Goal: Task Accomplishment & Management: Manage account settings

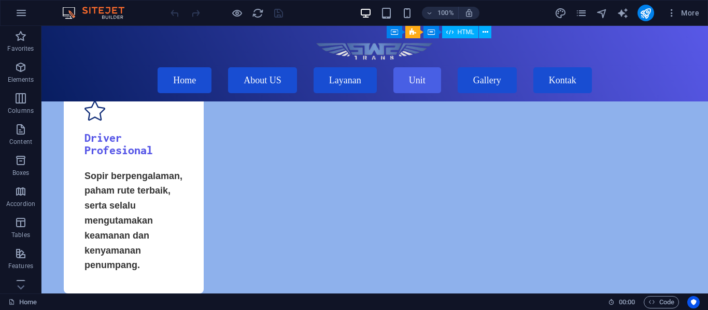
scroll to position [1622, 0]
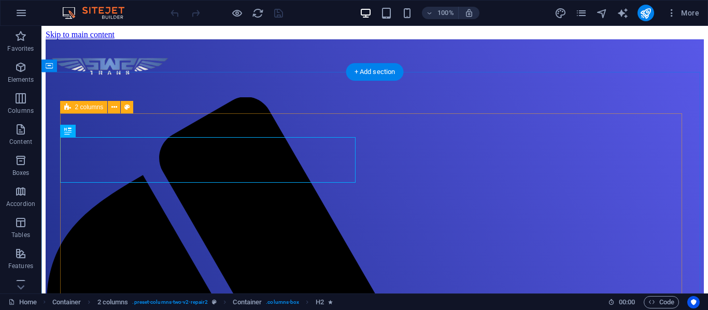
scroll to position [616, 0]
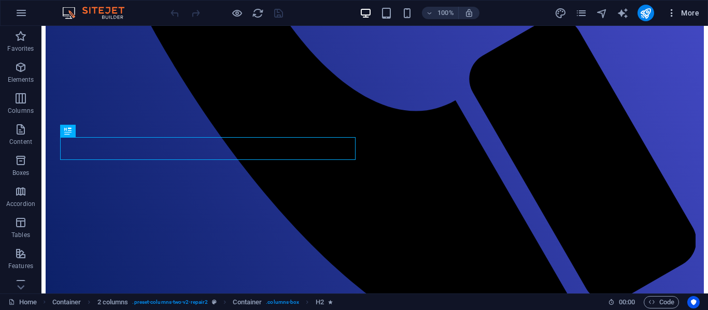
click at [667, 8] on icon "button" at bounding box center [671, 13] width 10 height 10
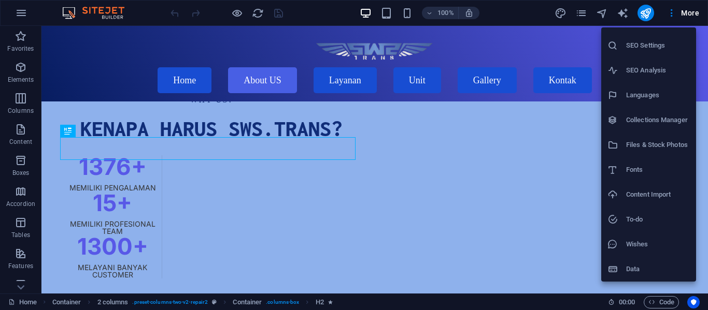
scroll to position [0, 0]
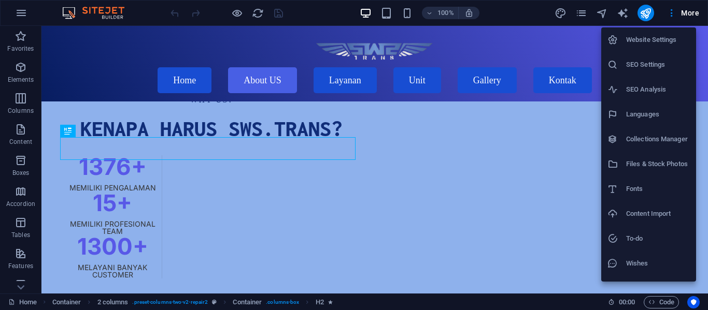
click at [576, 12] on div at bounding box center [354, 155] width 708 height 310
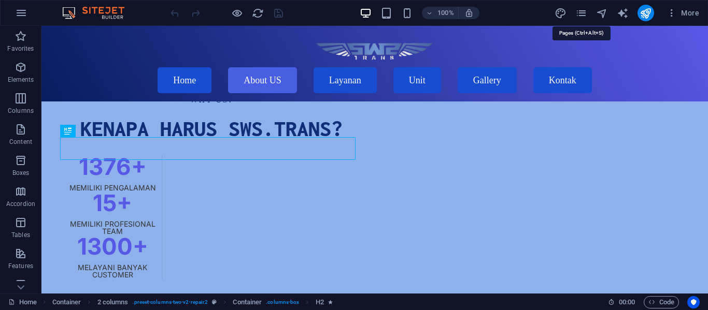
click at [576, 12] on icon "pages" at bounding box center [581, 13] width 12 height 12
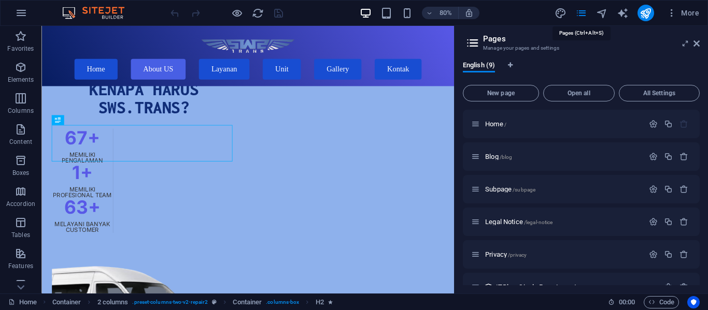
scroll to position [570, 0]
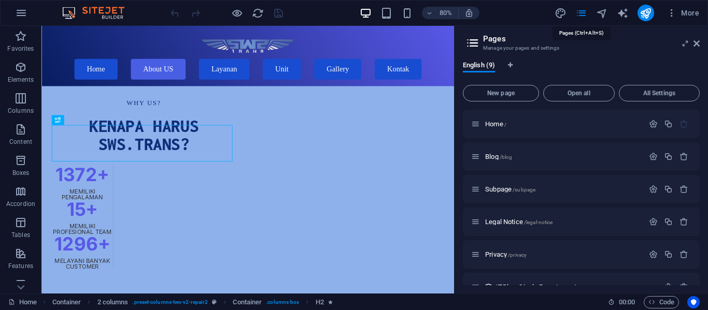
click at [576, 12] on icon "pages" at bounding box center [581, 13] width 12 height 12
click at [19, 13] on icon "button" at bounding box center [21, 13] width 12 height 12
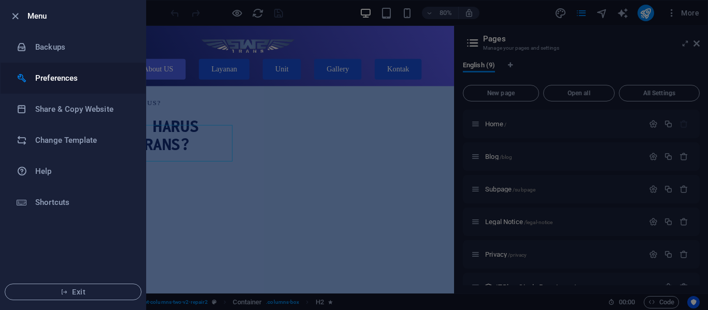
click at [68, 89] on li "Preferences" at bounding box center [73, 78] width 145 height 31
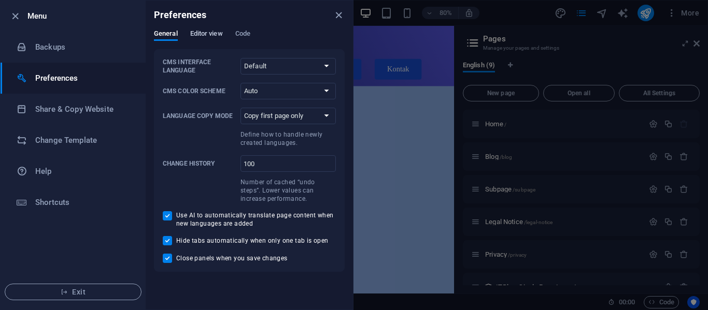
click at [206, 30] on span "Editor view" at bounding box center [206, 34] width 33 height 15
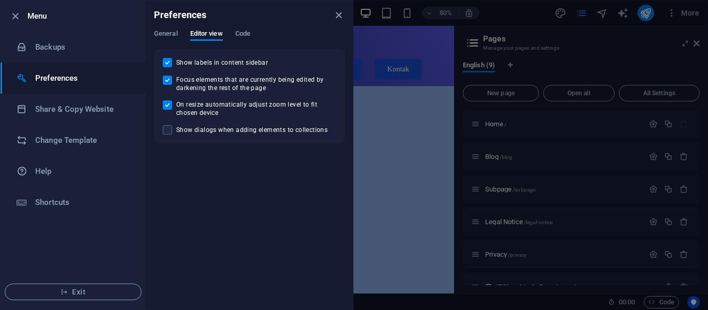
click at [179, 32] on div "General Editor view Code" at bounding box center [249, 40] width 191 height 20
click at [167, 32] on span "General" at bounding box center [166, 34] width 24 height 15
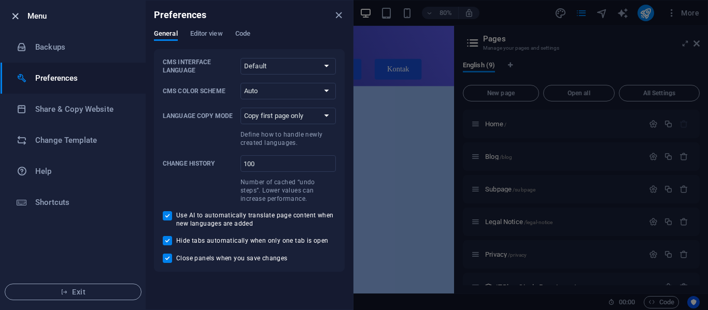
click at [16, 13] on icon "button" at bounding box center [15, 16] width 12 height 12
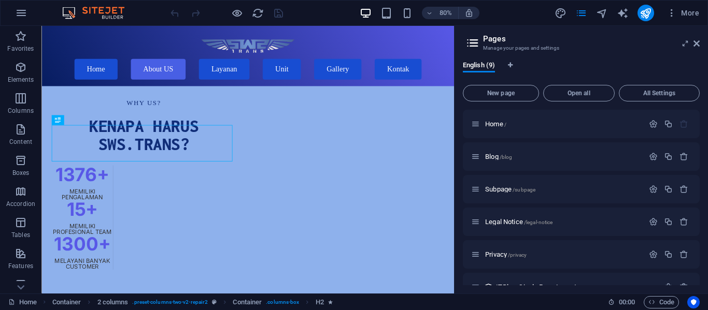
scroll to position [198, 0]
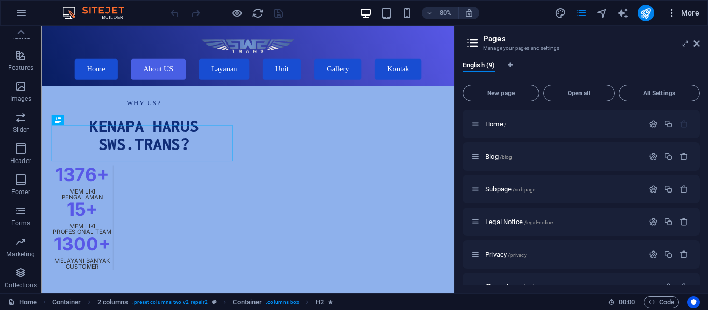
click at [670, 12] on icon "button" at bounding box center [671, 13] width 10 height 10
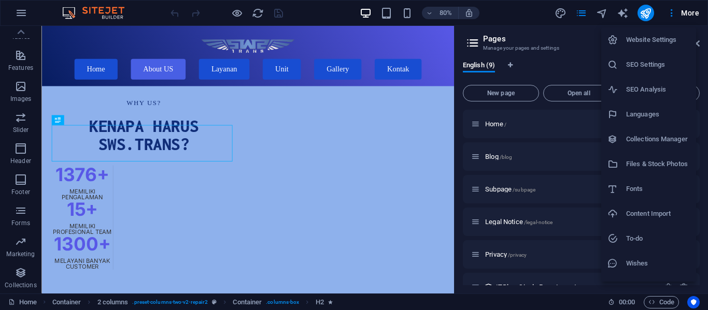
click at [664, 37] on h6 "Website Settings" at bounding box center [658, 40] width 64 height 12
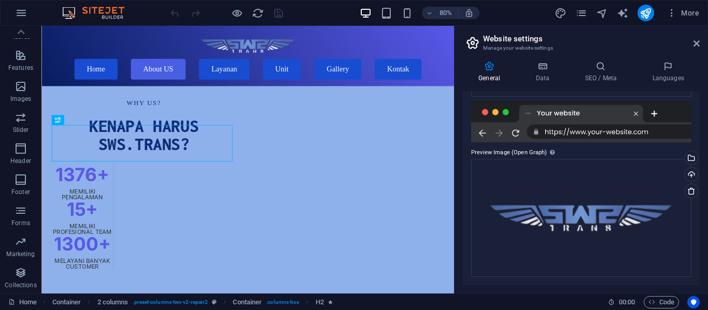
scroll to position [0, 0]
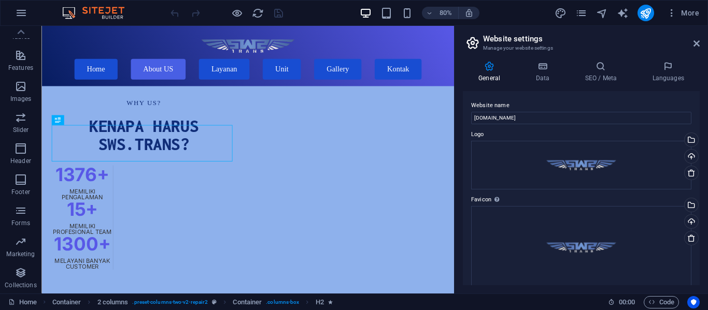
click at [699, 45] on aside "Website settings Manage your website settings General Data SEO / Meta Languages…" at bounding box center [581, 160] width 254 height 268
click at [696, 44] on icon at bounding box center [696, 43] width 6 height 8
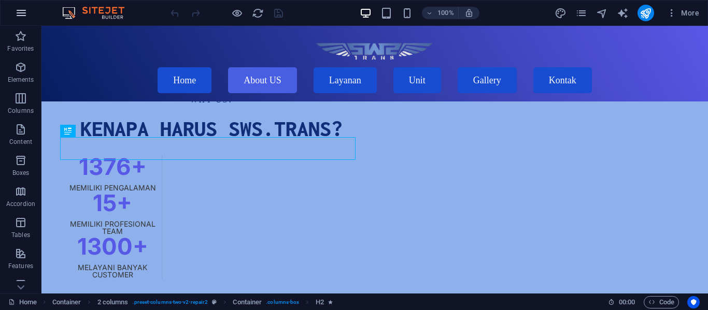
click at [19, 11] on icon "button" at bounding box center [21, 13] width 12 height 12
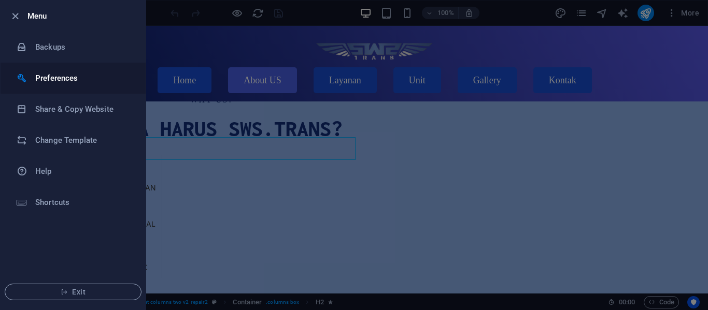
click at [54, 76] on h6 "Preferences" at bounding box center [83, 78] width 96 height 12
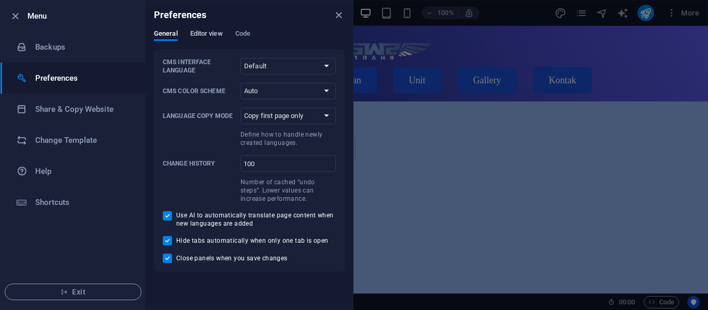
click at [199, 32] on span "Editor view" at bounding box center [206, 34] width 33 height 15
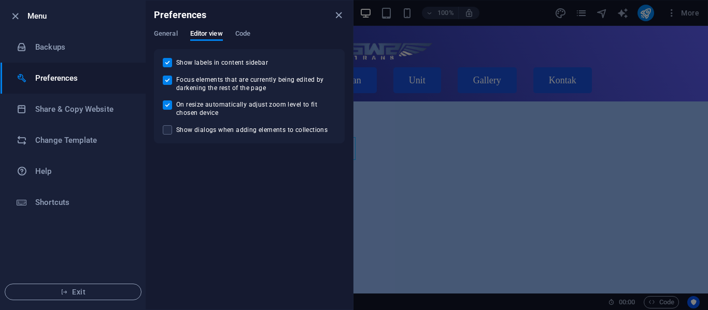
click at [234, 32] on div "General Editor view Code" at bounding box center [249, 40] width 191 height 20
click at [240, 32] on span "Code" at bounding box center [242, 34] width 15 height 15
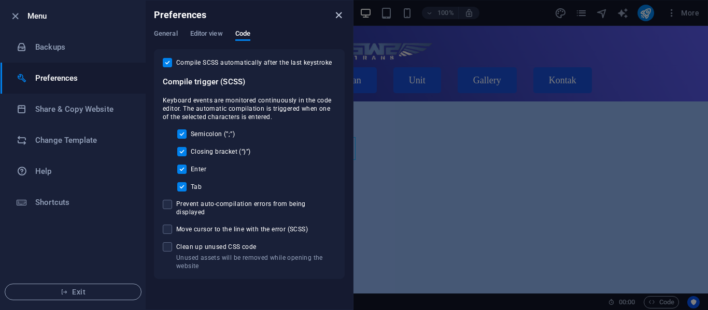
click at [337, 14] on icon "close" at bounding box center [339, 15] width 12 height 12
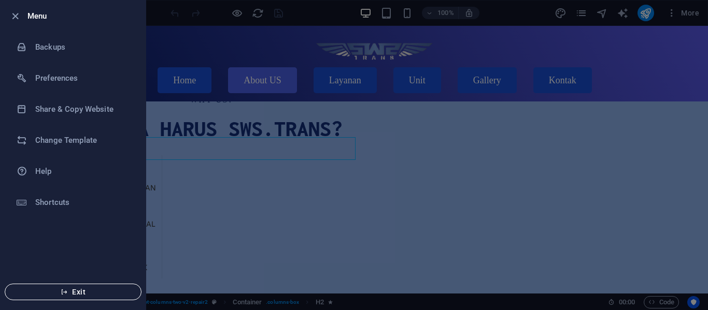
click at [76, 290] on span "Exit" at bounding box center [72, 292] width 119 height 8
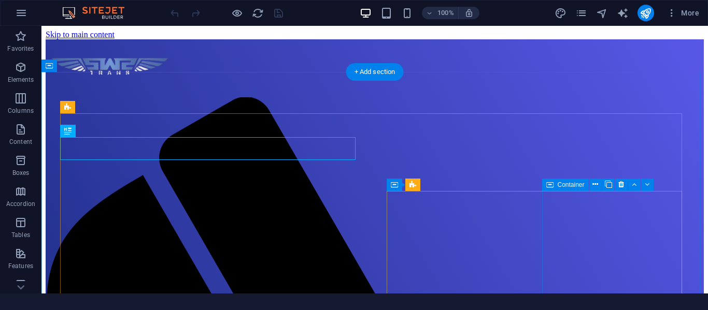
scroll to position [616, 0]
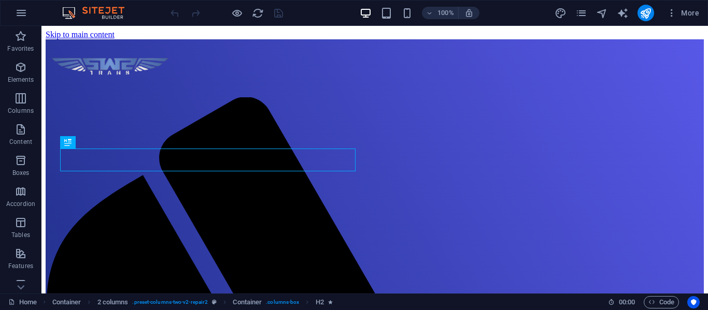
scroll to position [605, 0]
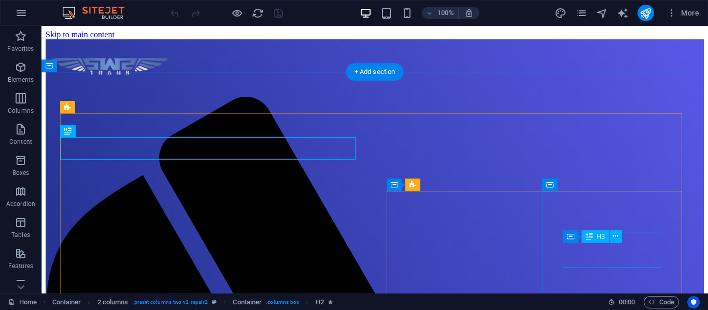
scroll to position [616, 0]
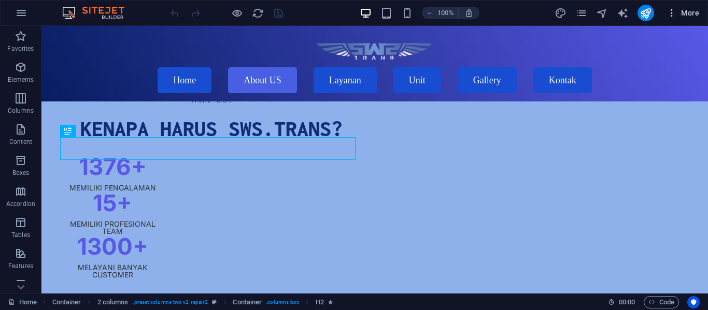
click at [694, 6] on button "More" at bounding box center [682, 13] width 41 height 17
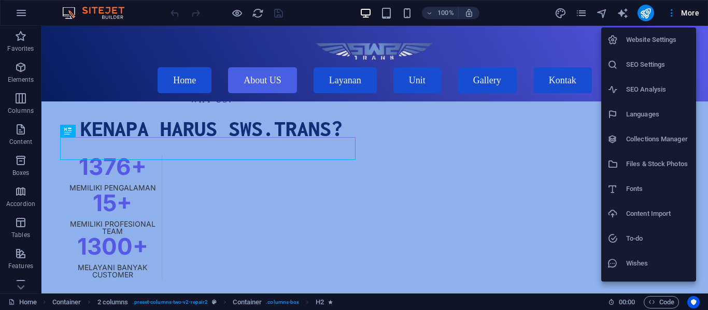
click at [21, 13] on div at bounding box center [354, 155] width 708 height 310
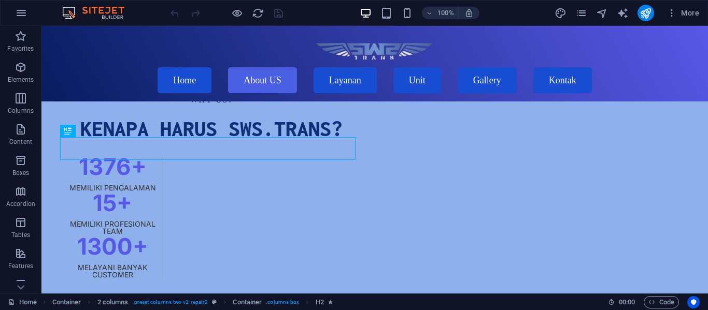
click at [21, 13] on icon "button" at bounding box center [21, 13] width 12 height 12
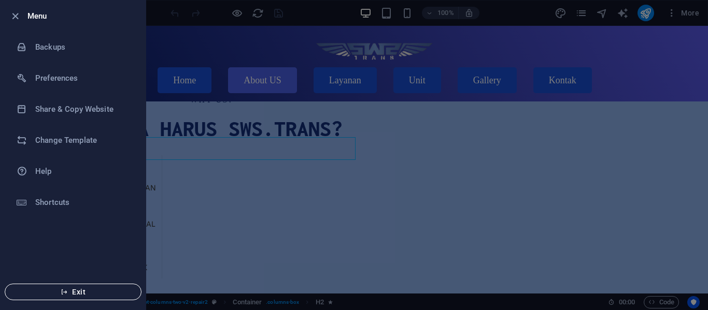
click at [30, 299] on button "Exit" at bounding box center [73, 292] width 137 height 17
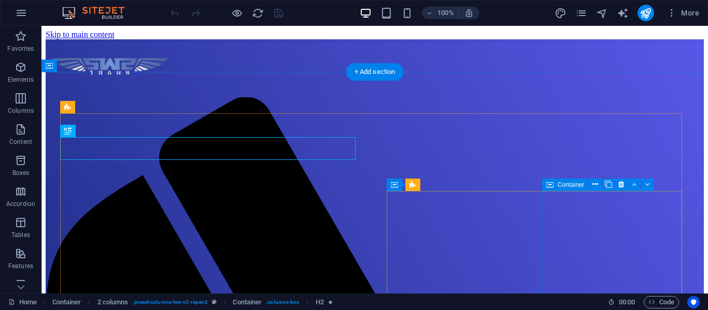
scroll to position [616, 0]
